Goal: Task Accomplishment & Management: Use online tool/utility

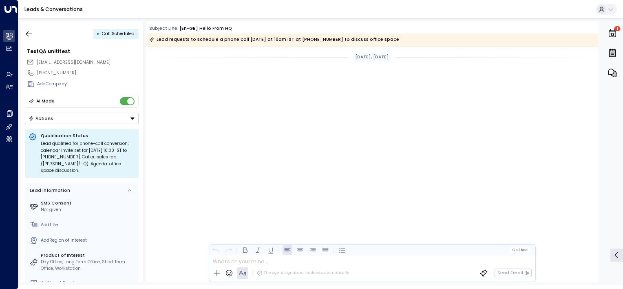
scroll to position [1614, 0]
